Goal: Task Accomplishment & Management: Use online tool/utility

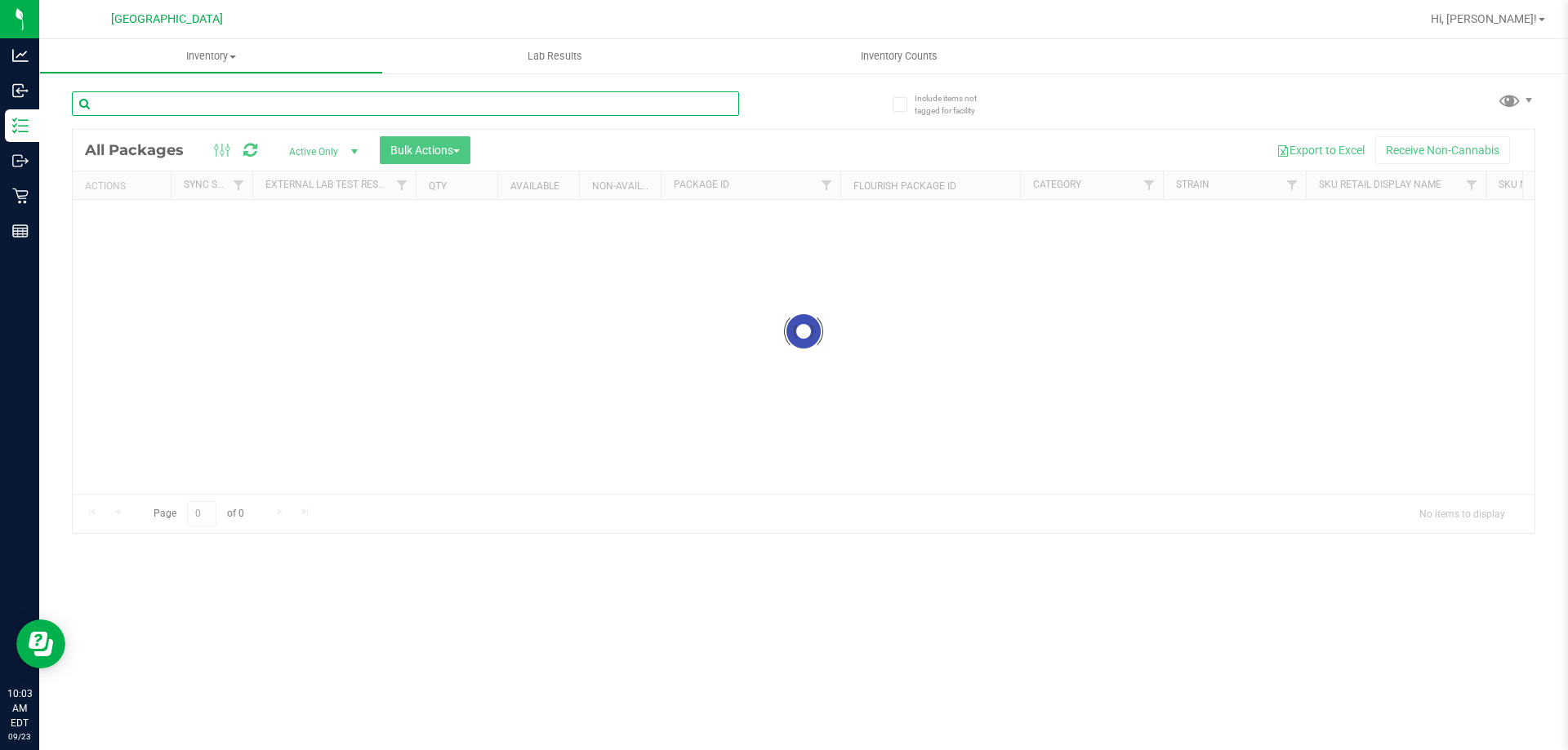
click at [265, 98] on input "text" at bounding box center [406, 104] width 667 height 25
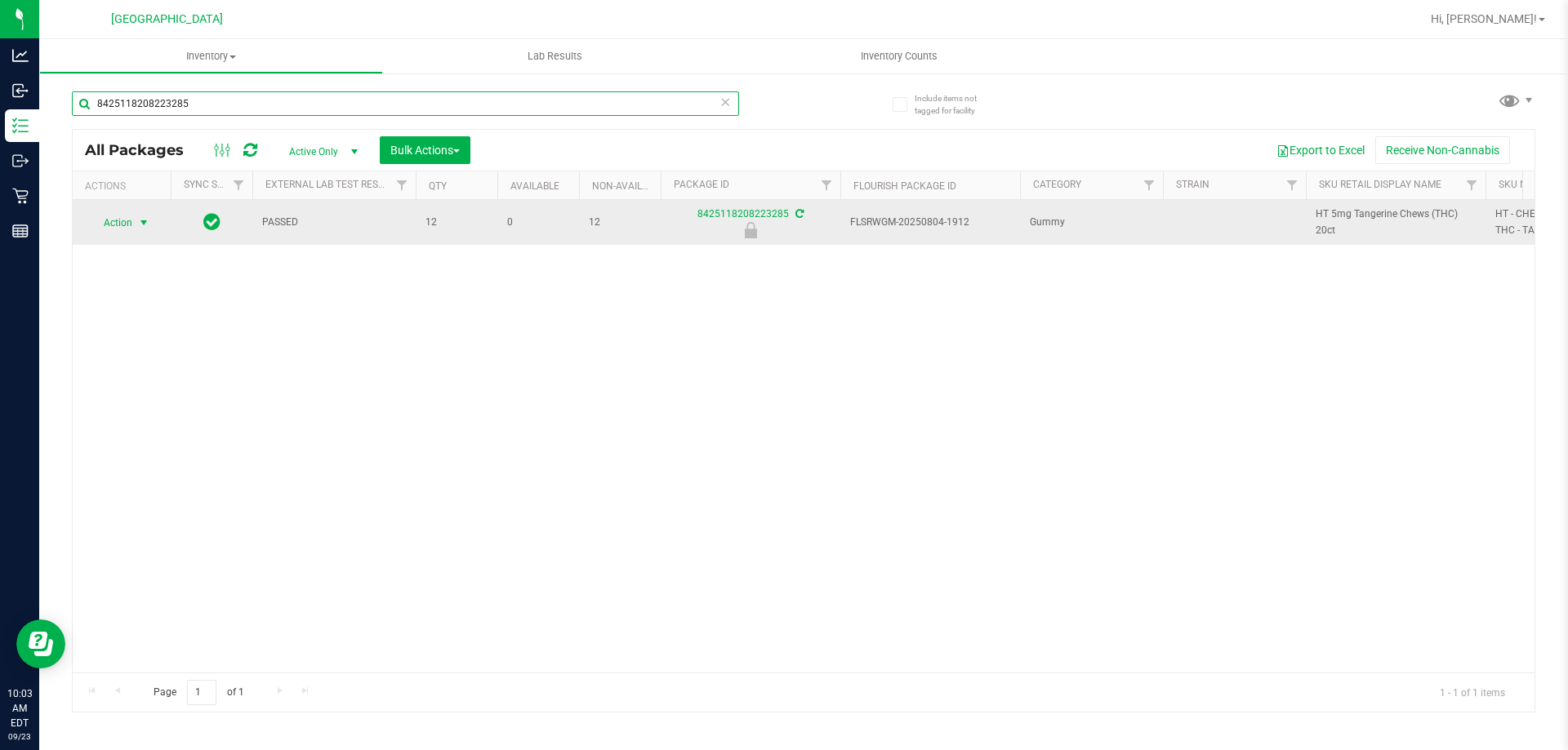
type input "8425118208223285"
click at [137, 217] on span "select" at bounding box center [144, 223] width 13 height 13
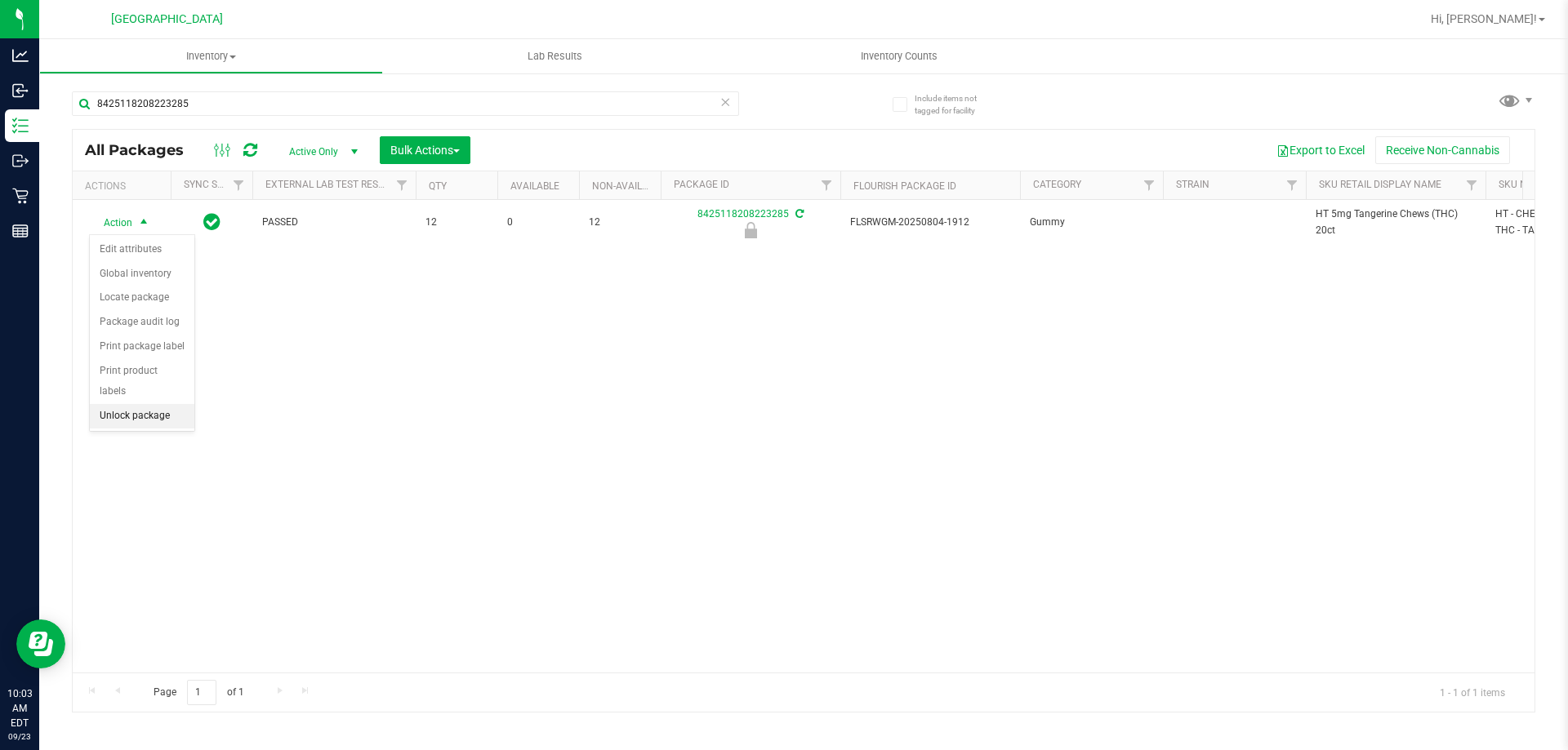
click at [156, 404] on li "Unlock package" at bounding box center [142, 416] width 105 height 25
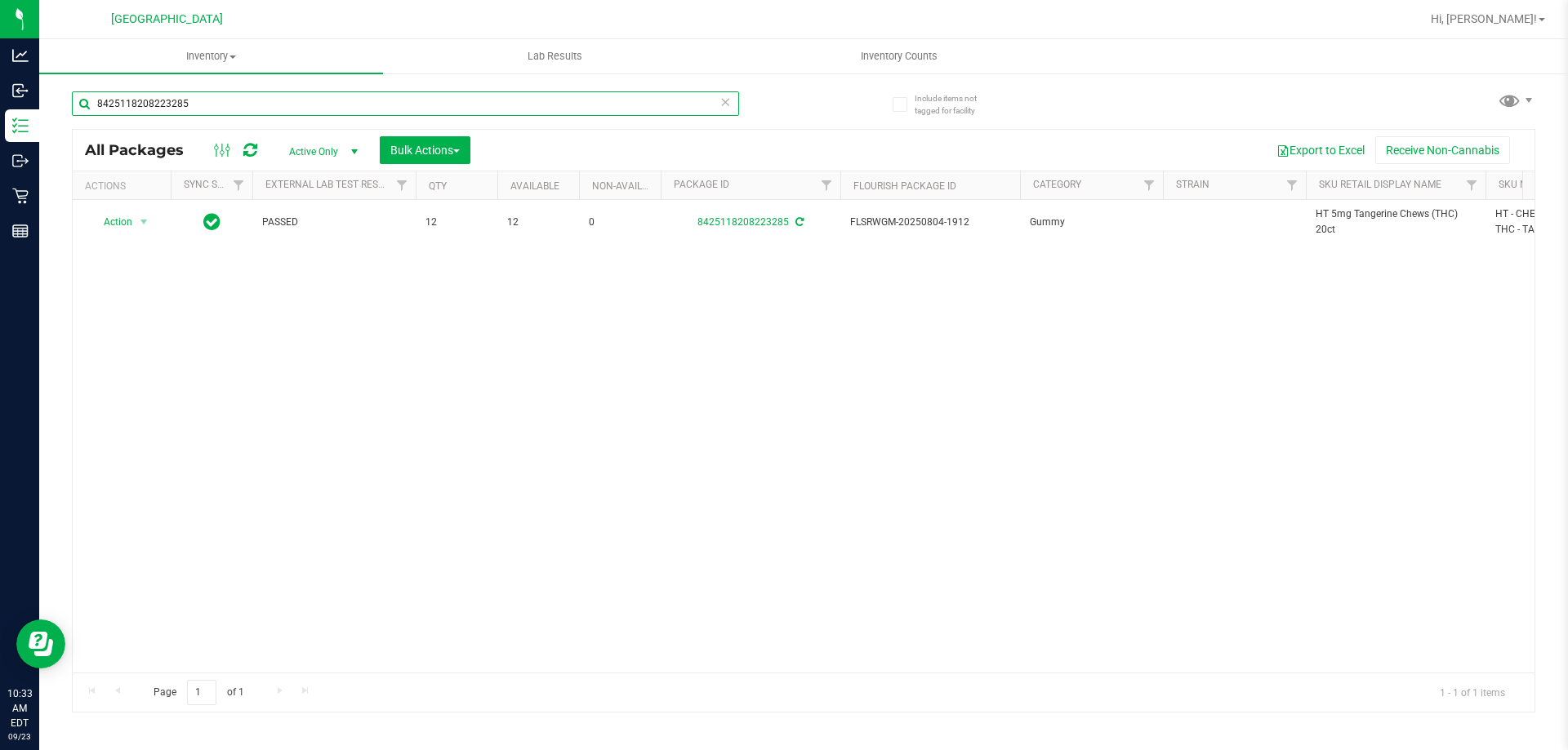
click at [217, 97] on input "8425118208223285" at bounding box center [406, 104] width 667 height 25
type input "8"
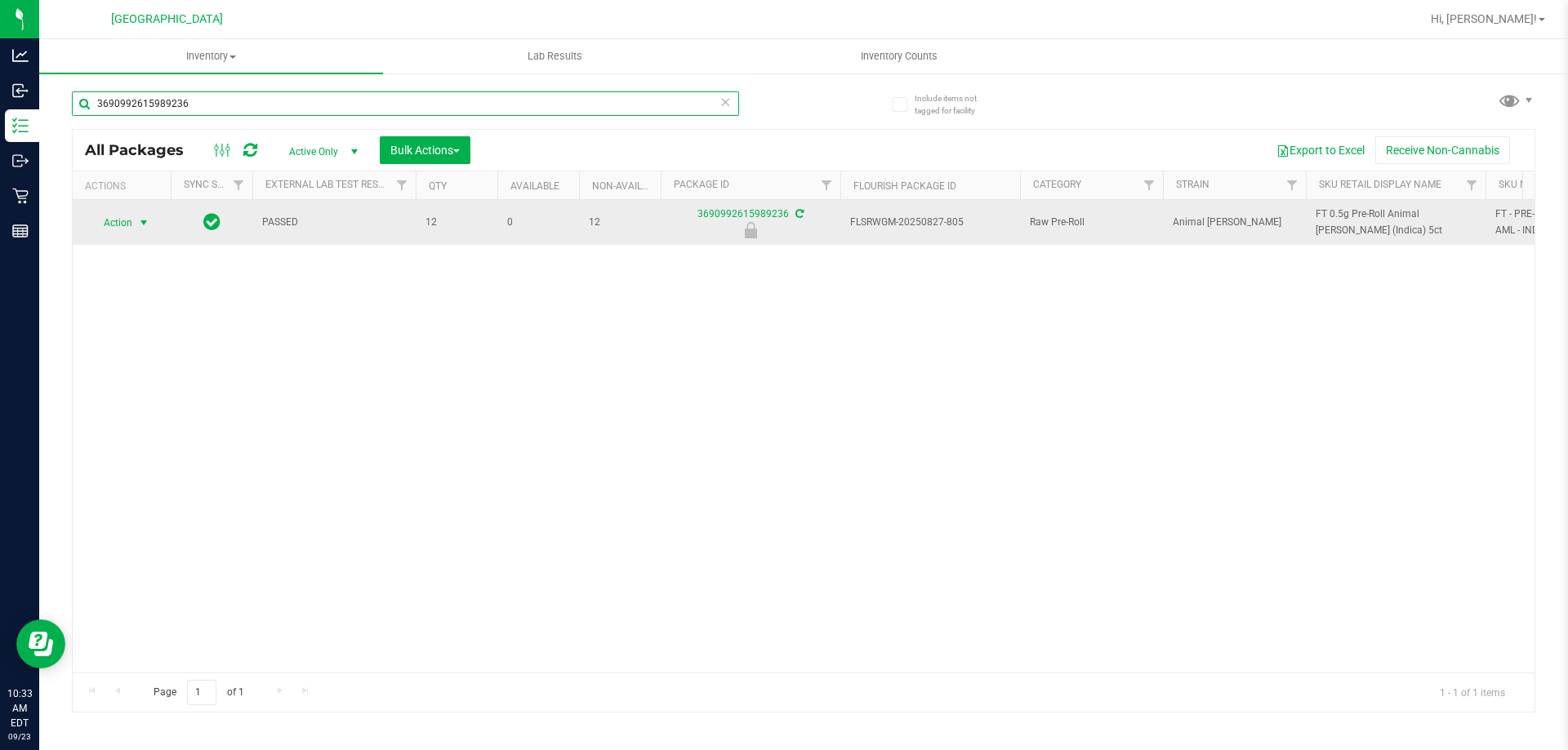
type input "3690992615989236"
click at [127, 216] on span "Action" at bounding box center [111, 223] width 44 height 23
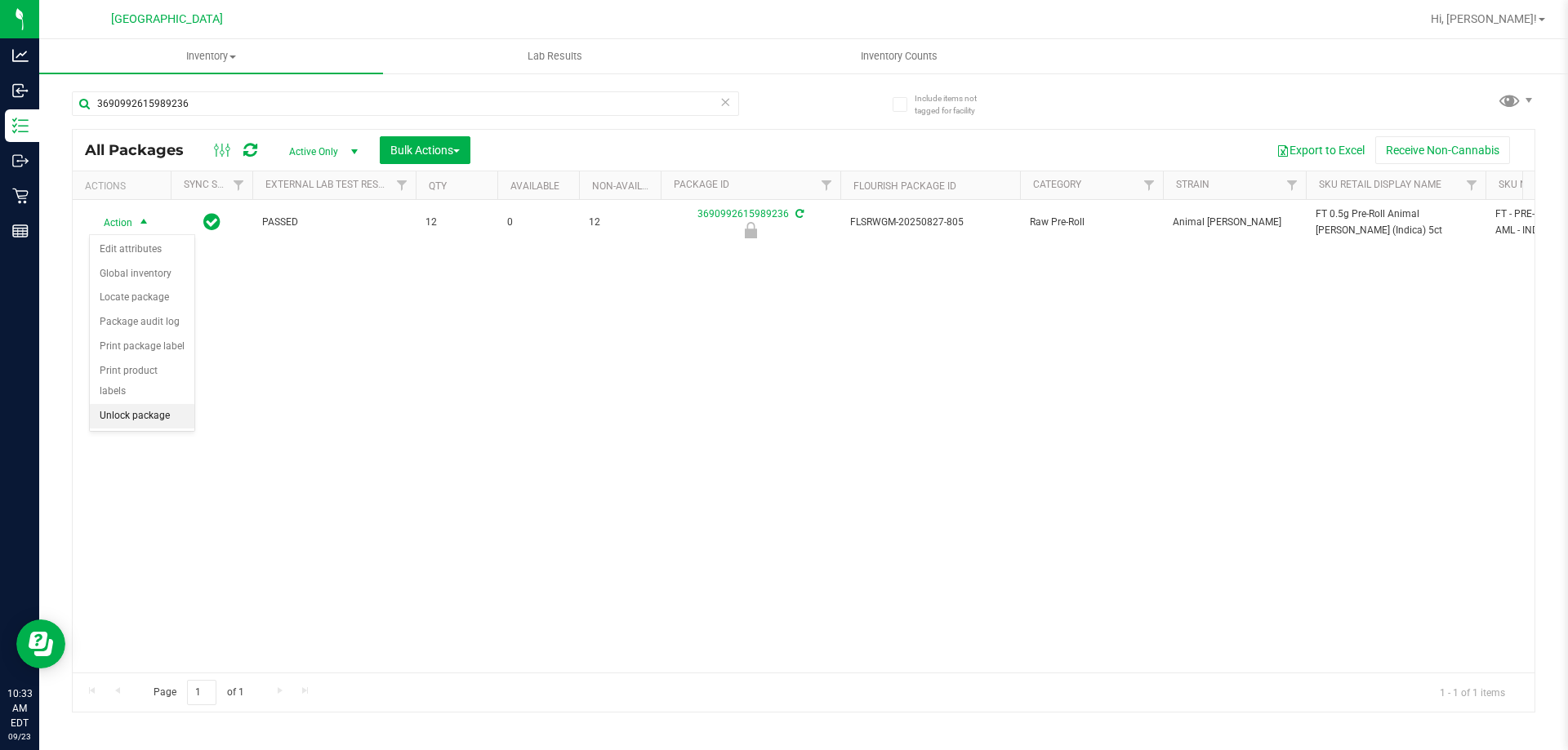
click at [147, 404] on li "Unlock package" at bounding box center [142, 416] width 105 height 25
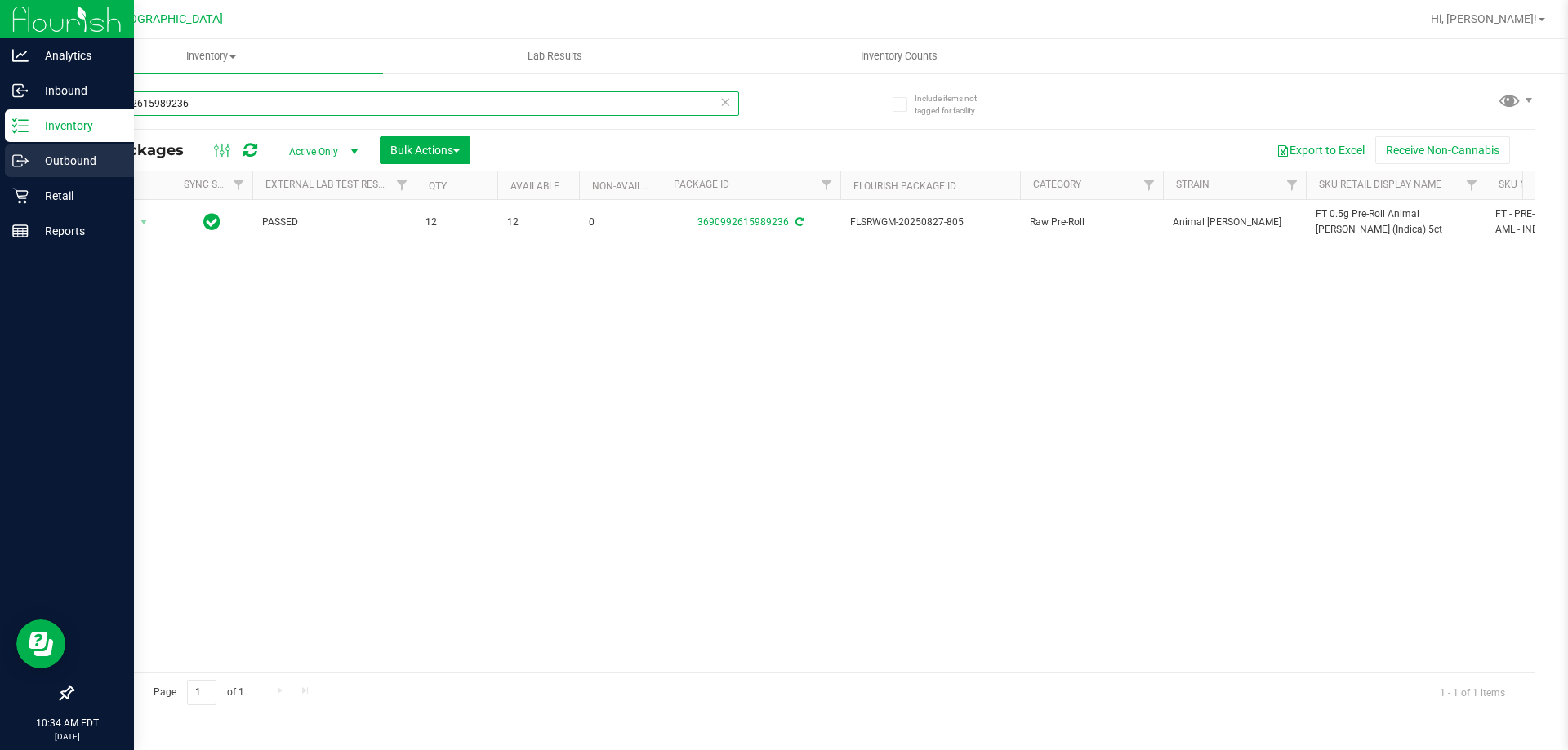
drag, startPoint x: 191, startPoint y: 107, endPoint x: 0, endPoint y: 149, distance: 195.6
click at [0, 149] on div "Analytics Inbound Inventory Outbound Retail Reports 10:34 AM EDT [DATE] 09/23 P…" at bounding box center [784, 375] width 1568 height 750
type input "8695052181233690"
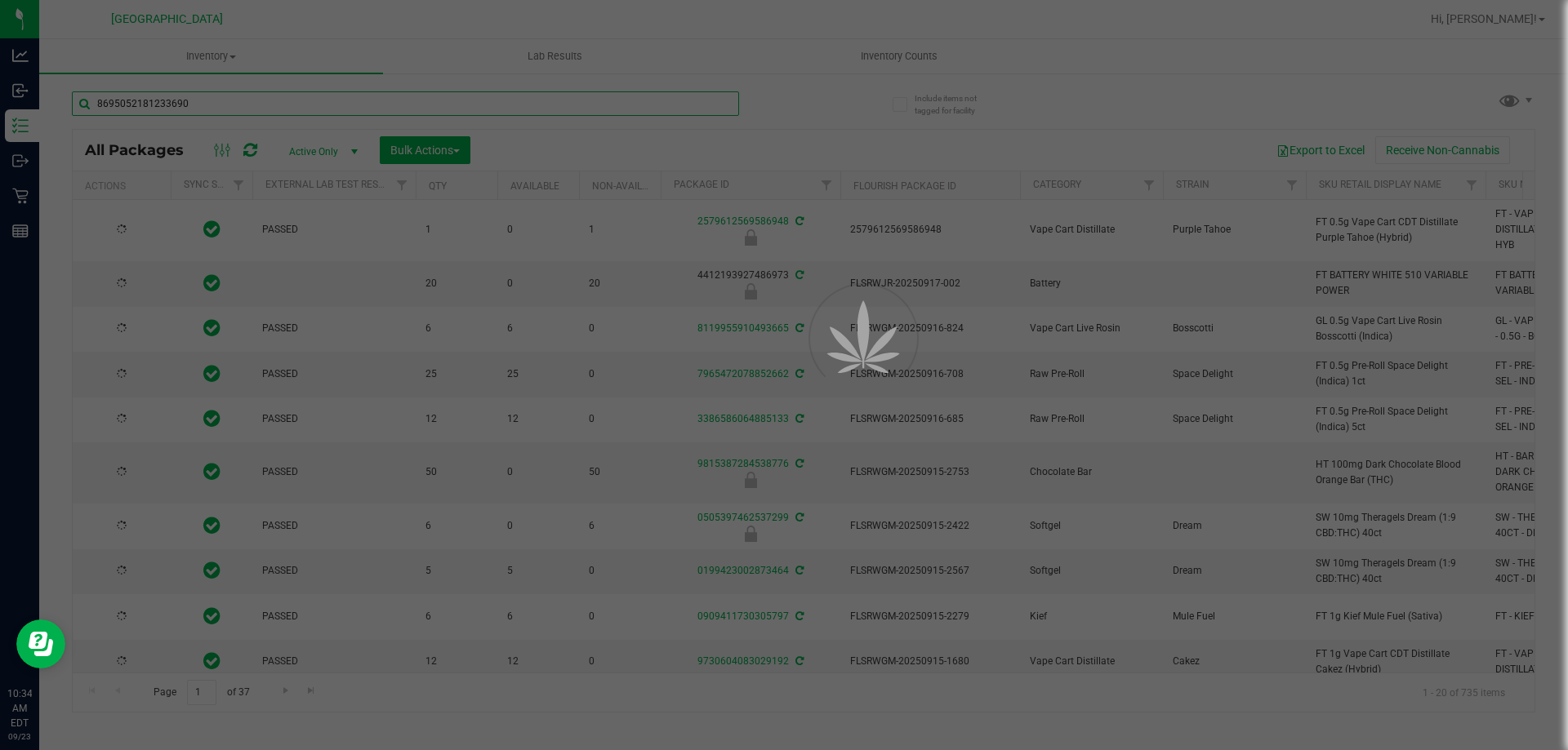
type input "[DATE]"
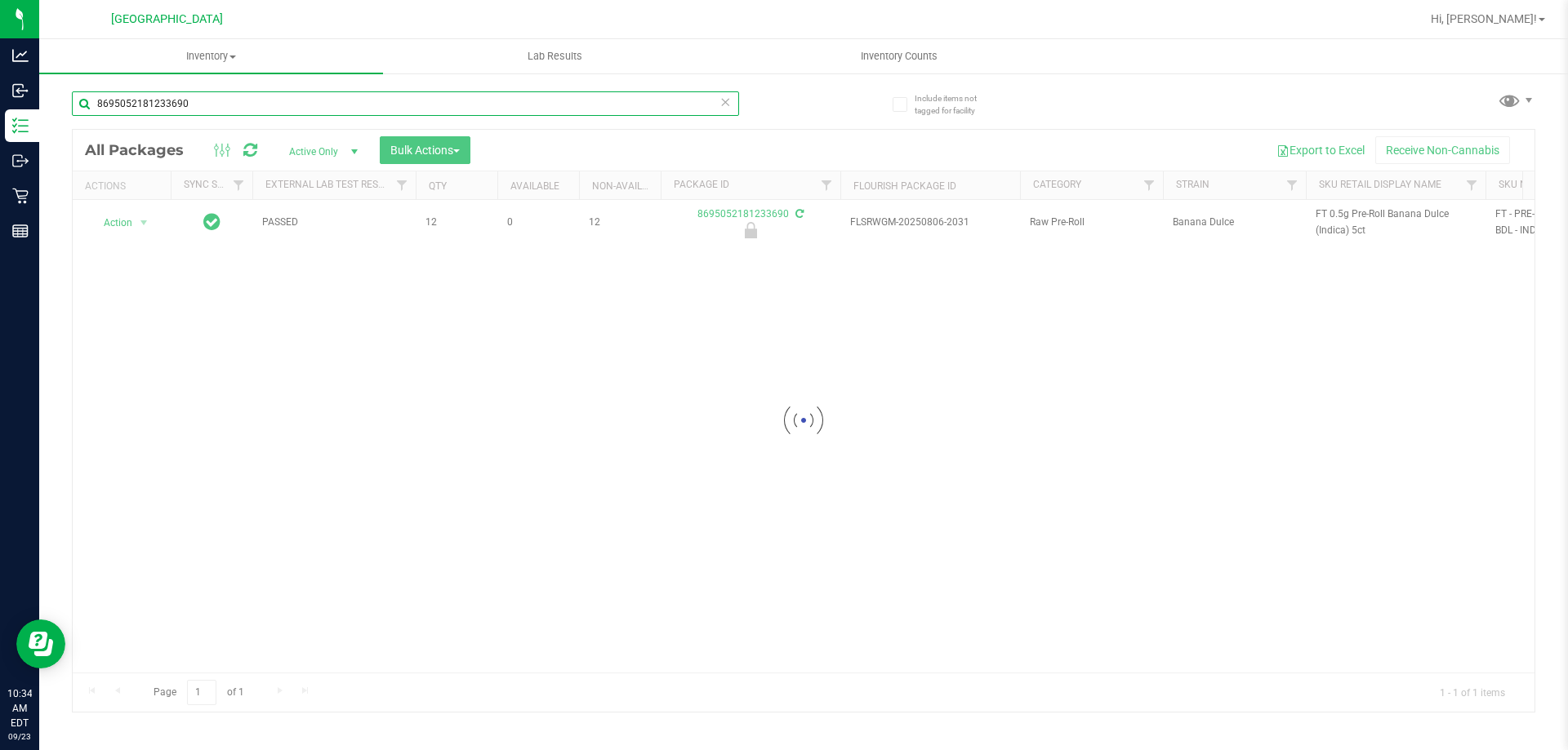
type input "8695052181233690"
click at [121, 221] on div at bounding box center [804, 420] width 1461 height 582
click at [121, 229] on div at bounding box center [804, 420] width 1461 height 582
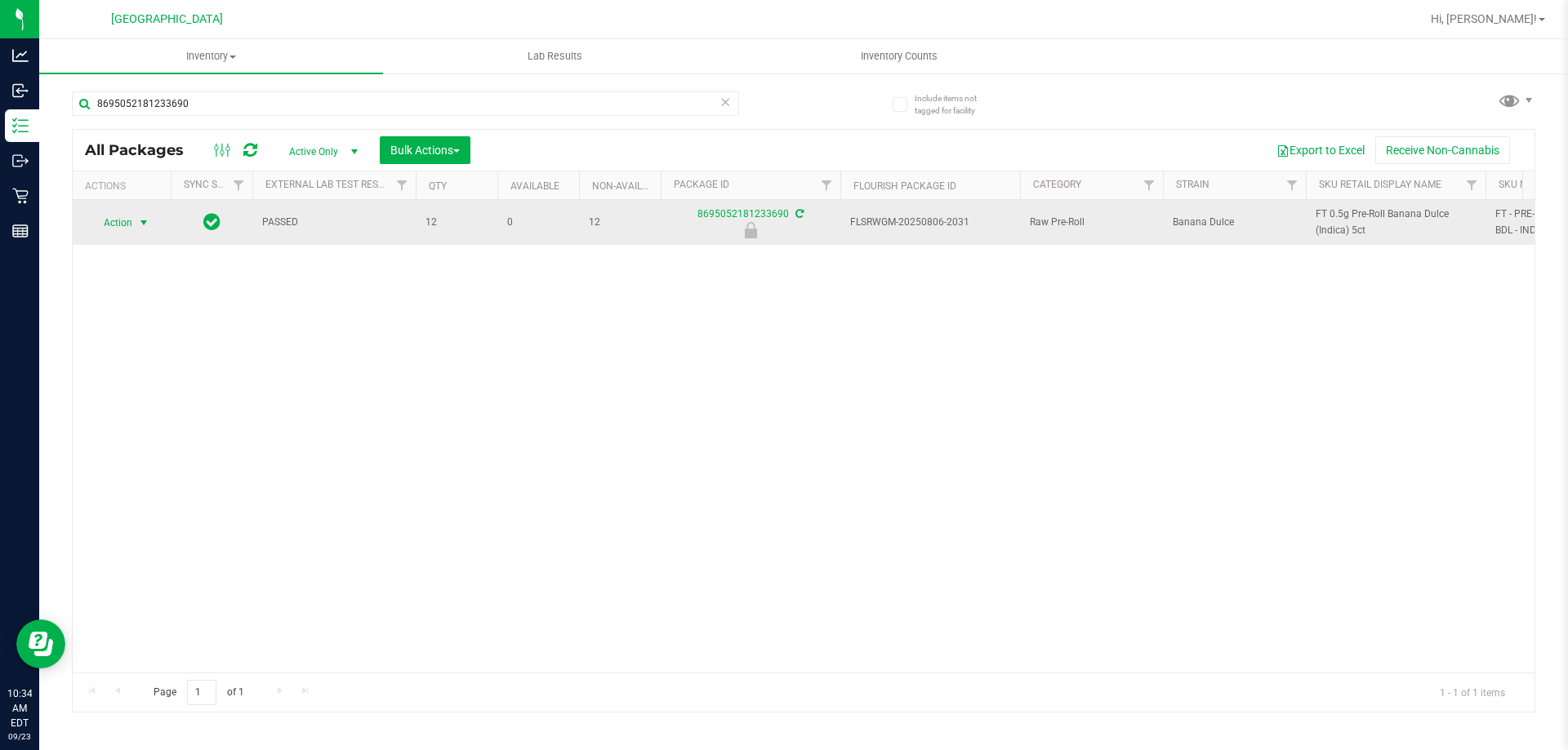
click at [121, 221] on span "Action" at bounding box center [111, 223] width 44 height 23
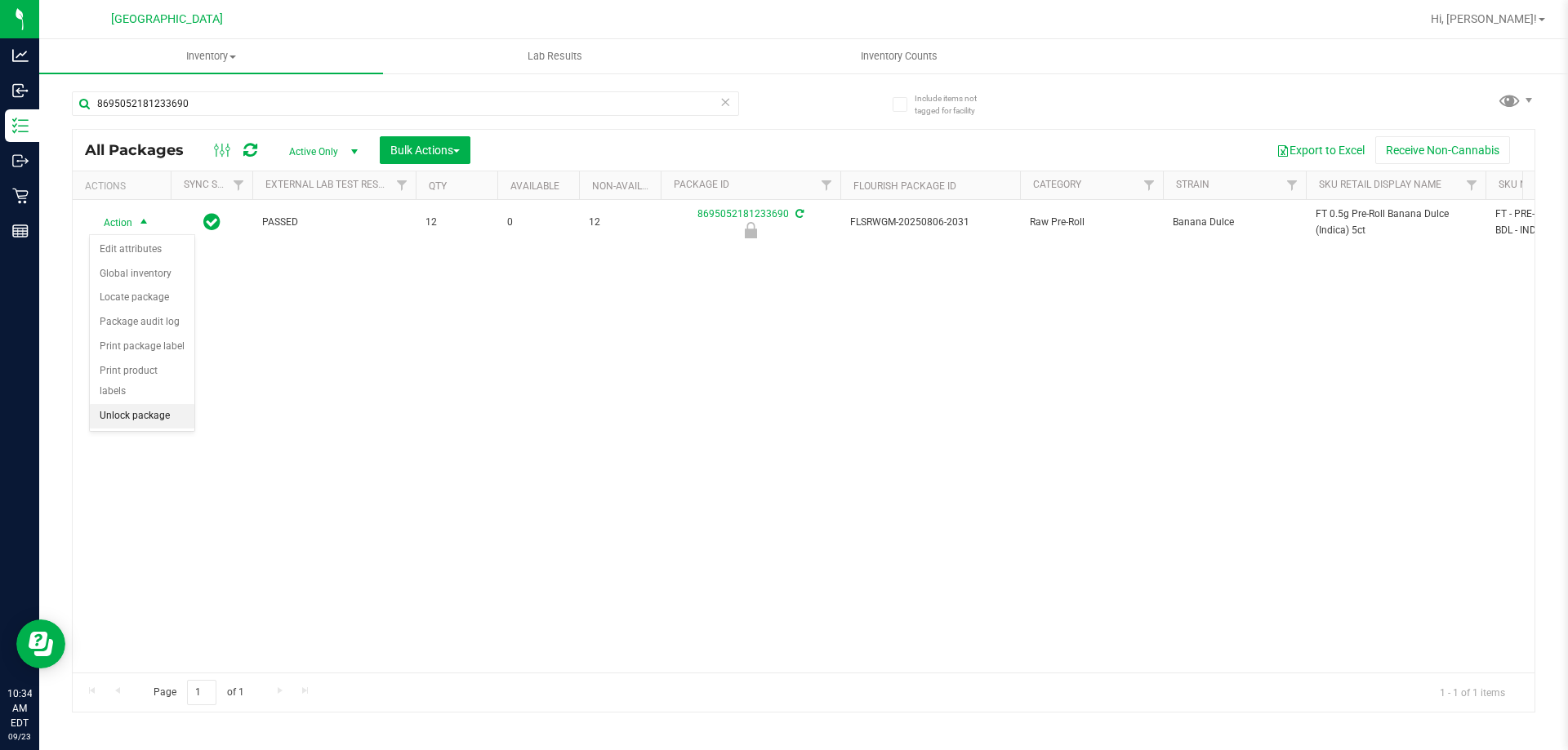
click at [132, 404] on li "Unlock package" at bounding box center [142, 416] width 105 height 25
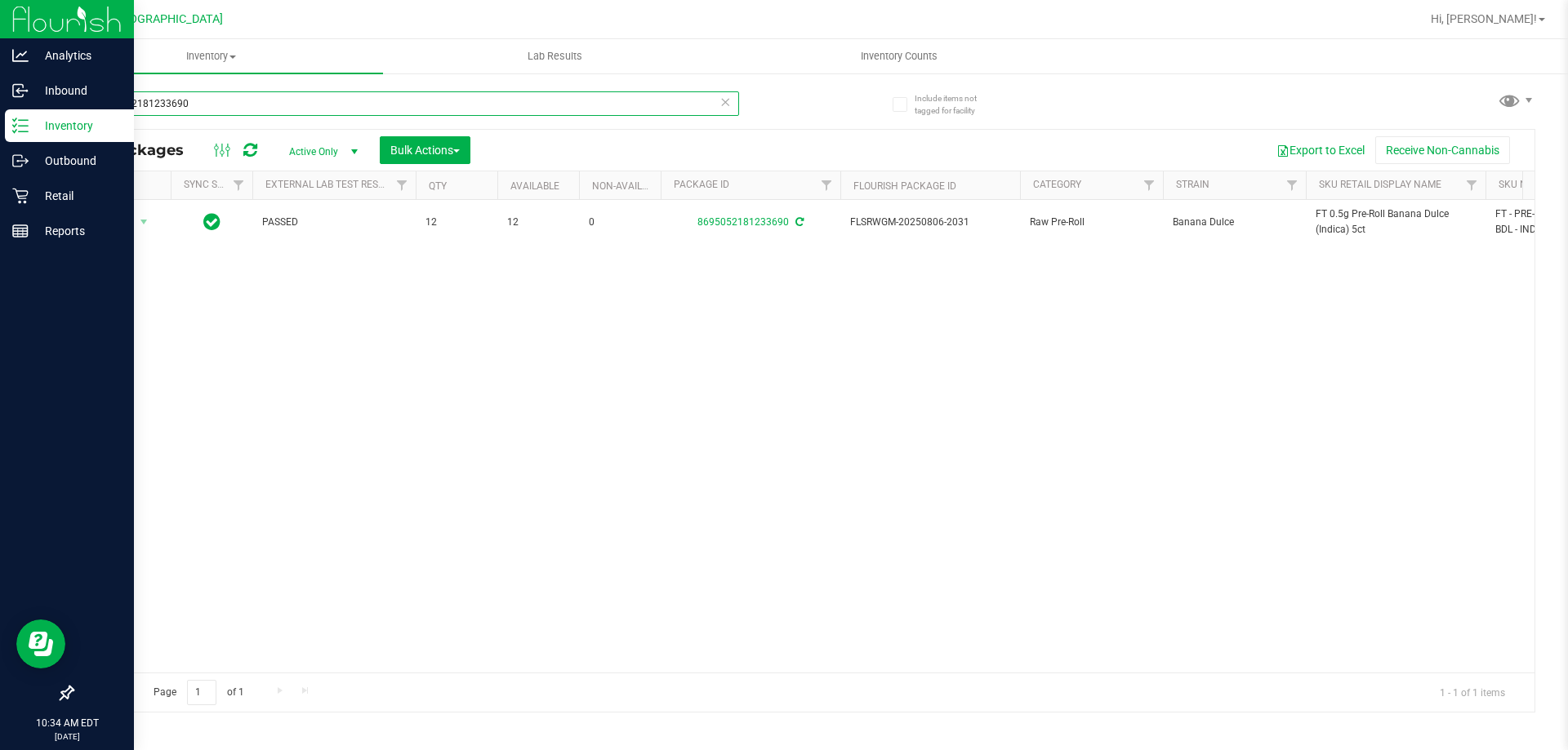
drag, startPoint x: 229, startPoint y: 109, endPoint x: 0, endPoint y: 117, distance: 229.1
click at [0, 117] on div "Analytics Inbound Inventory Outbound Retail Reports 10:34 AM EDT [DATE] 09/23 P…" at bounding box center [784, 375] width 1568 height 750
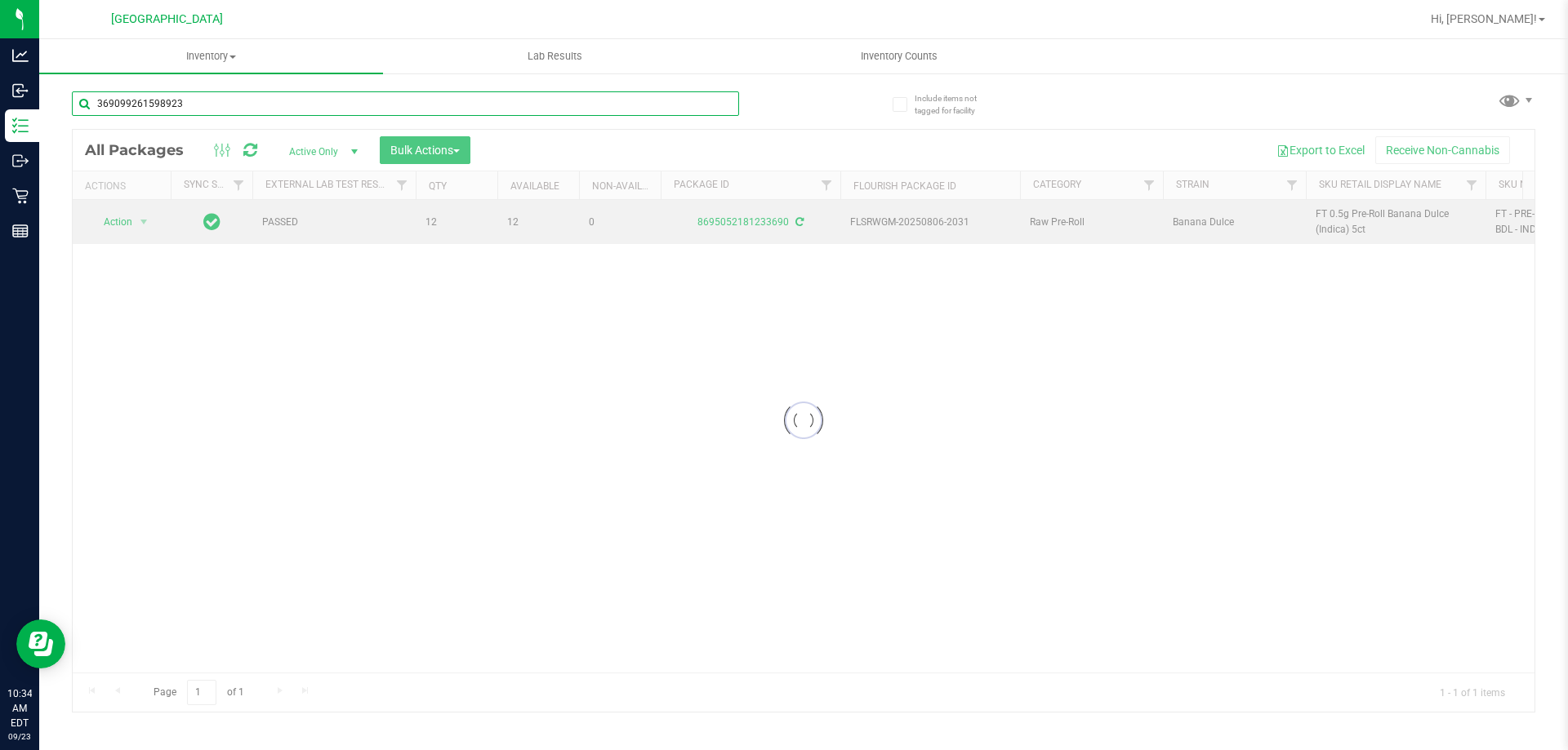
type input "3690992615989236"
